Goal: Find contact information: Find contact information

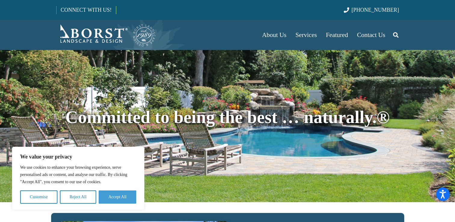
click at [107, 196] on button "Accept All" at bounding box center [118, 196] width 38 height 13
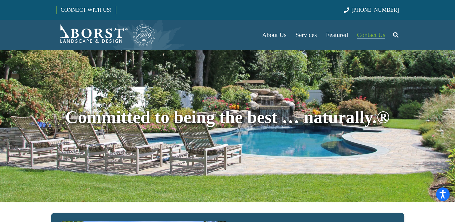
click at [371, 36] on span "Contact Us" at bounding box center [371, 34] width 28 height 7
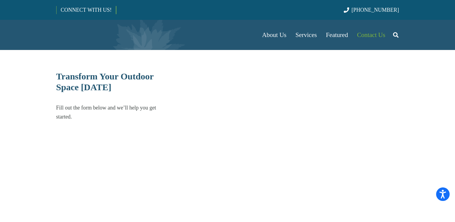
select select "******"
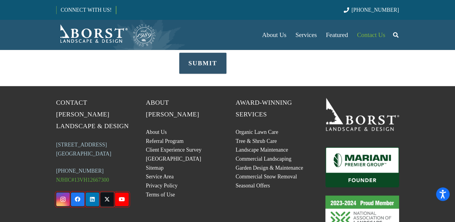
scroll to position [244, 0]
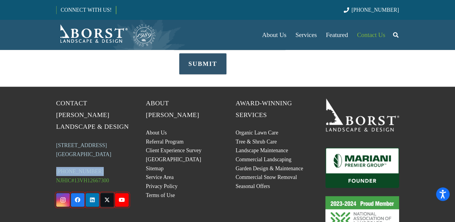
drag, startPoint x: 98, startPoint y: 161, endPoint x: 48, endPoint y: 159, distance: 50.0
click at [48, 159] on div "Contact Borst Landscape & Design 260 W. Crescent Ave., Suite 1 Allendale, NJ 07…" at bounding box center [93, 164] width 90 height 135
copy link "[PHONE_NUMBER]"
click at [77, 193] on icon "Facebook" at bounding box center [78, 200] width 14 height 14
click at [79, 193] on icon "Facebook" at bounding box center [78, 200] width 14 height 14
